Goal: Information Seeking & Learning: Learn about a topic

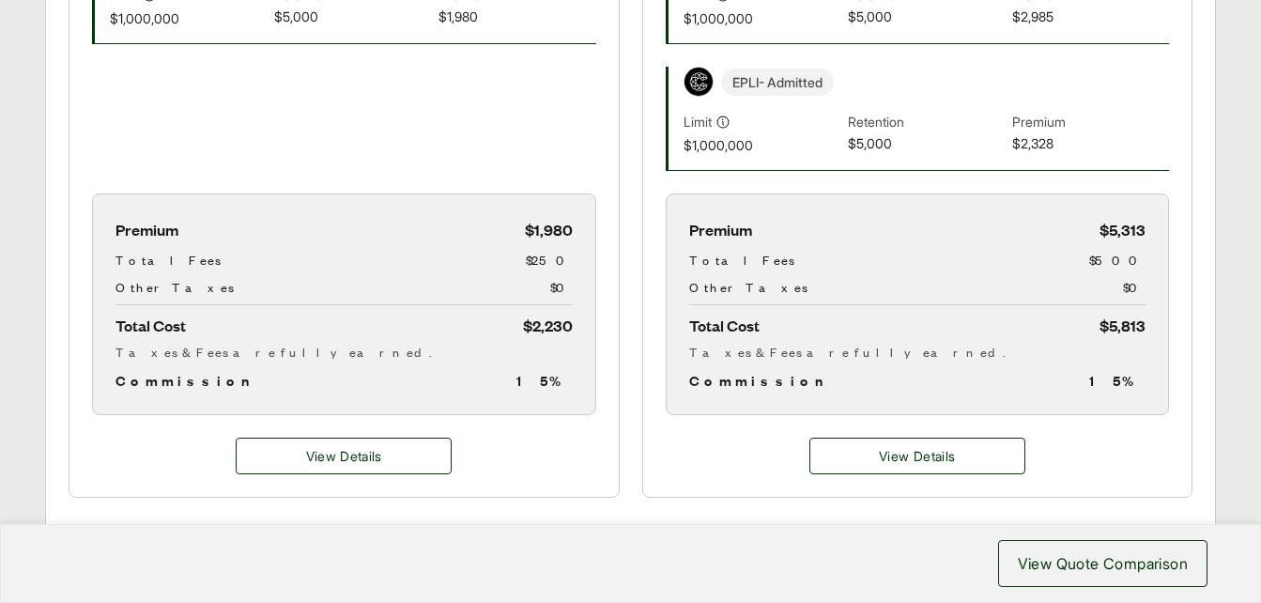
scroll to position [1092, 0]
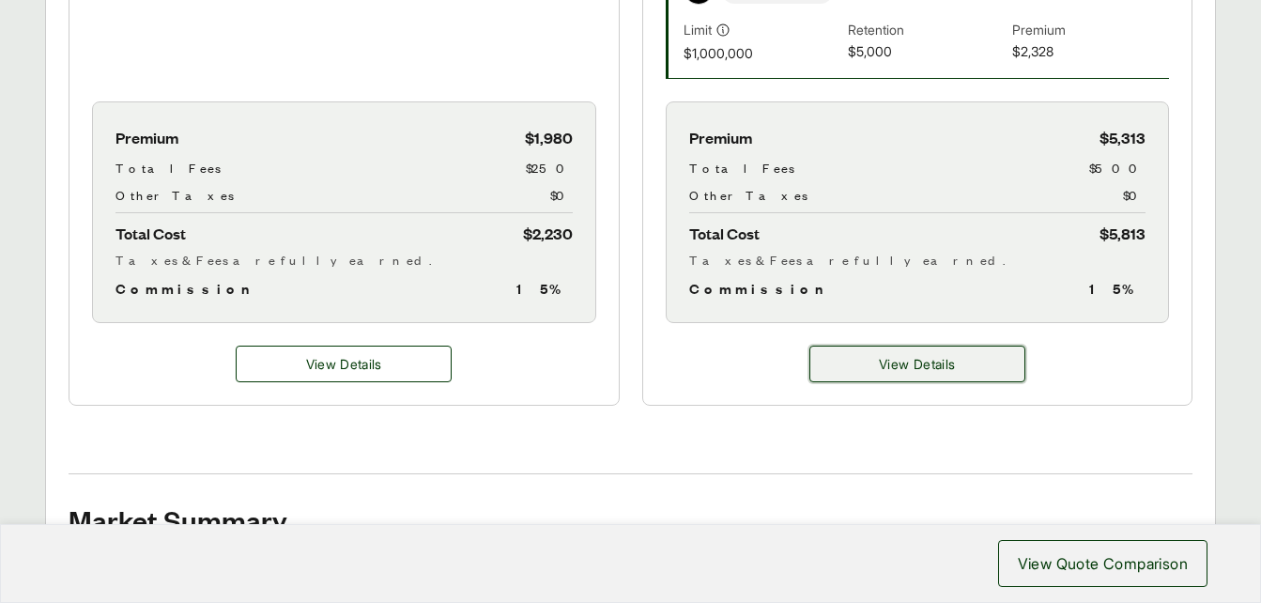
drag, startPoint x: 917, startPoint y: 375, endPoint x: 889, endPoint y: 376, distance: 28.2
click at [917, 375] on button "View Details" at bounding box center [917, 363] width 216 height 37
click at [910, 363] on span "View Details" at bounding box center [917, 364] width 76 height 20
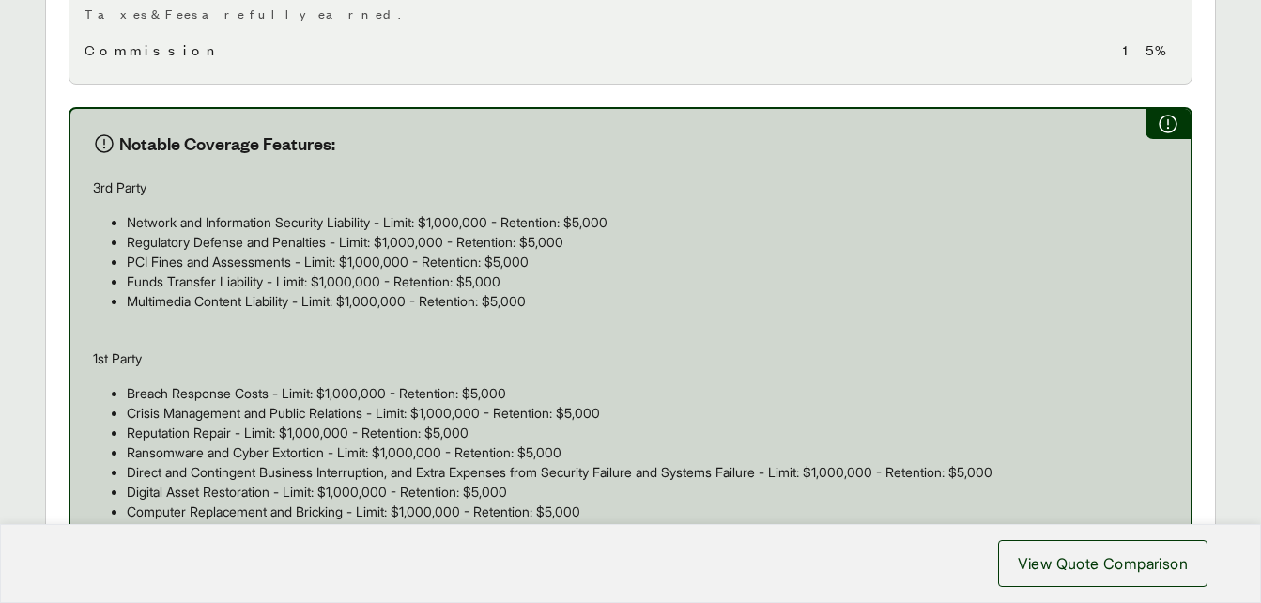
scroll to position [1024, 0]
